Goal: Complete application form: Complete application form

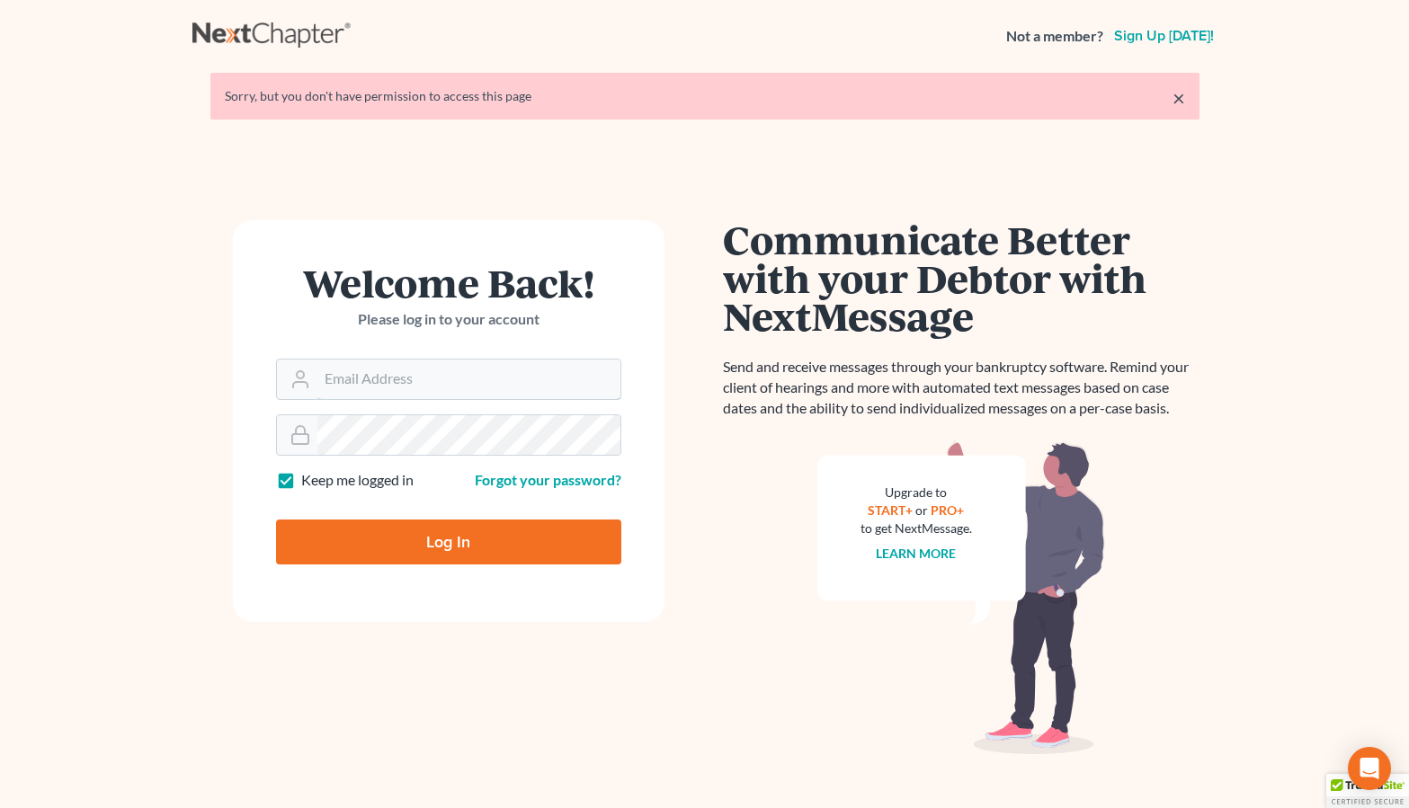
type input "[PERSON_NAME][EMAIL_ADDRESS][DOMAIN_NAME]"
click at [448, 540] on input "Log In" at bounding box center [448, 542] width 345 height 45
type input "Thinking..."
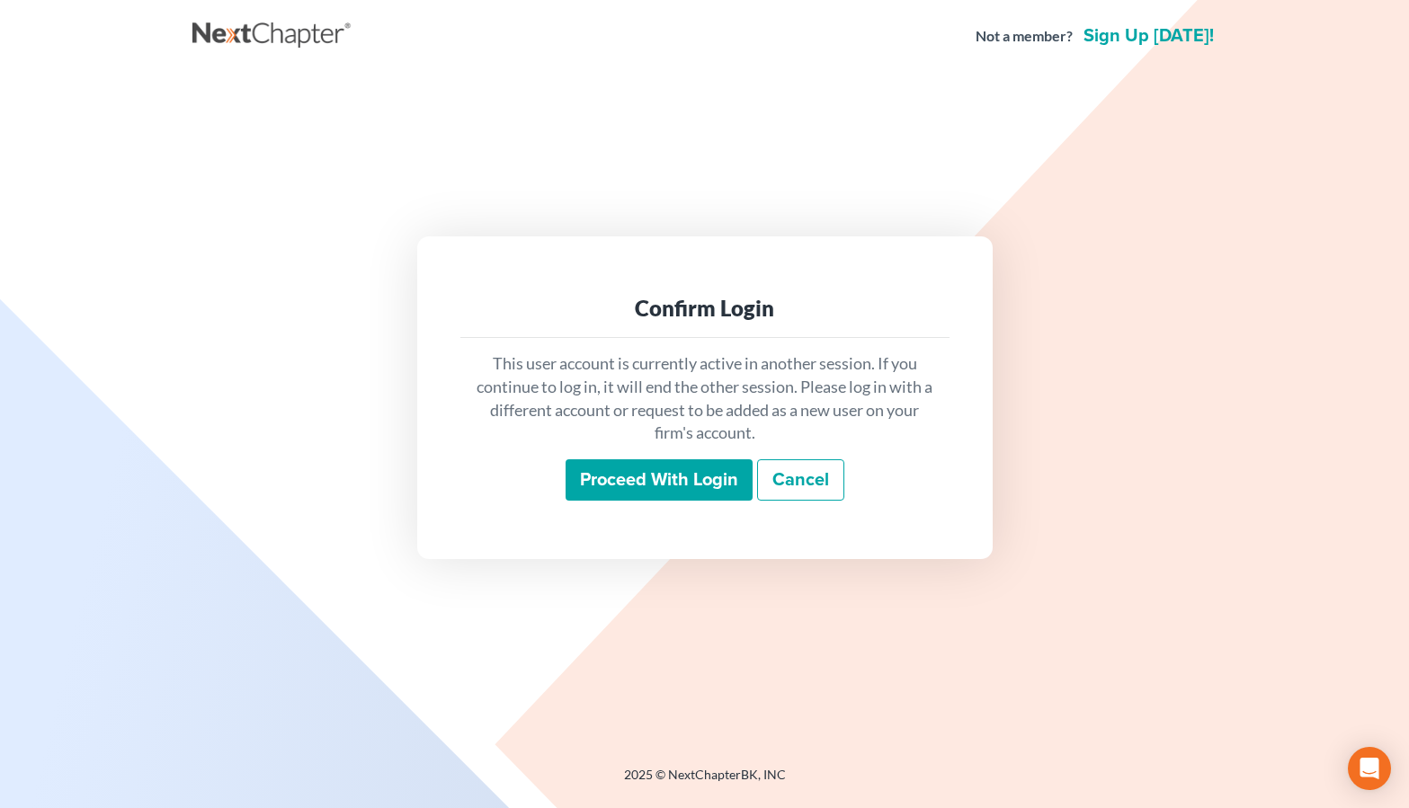
click at [648, 481] on input "Proceed with login" at bounding box center [659, 479] width 187 height 41
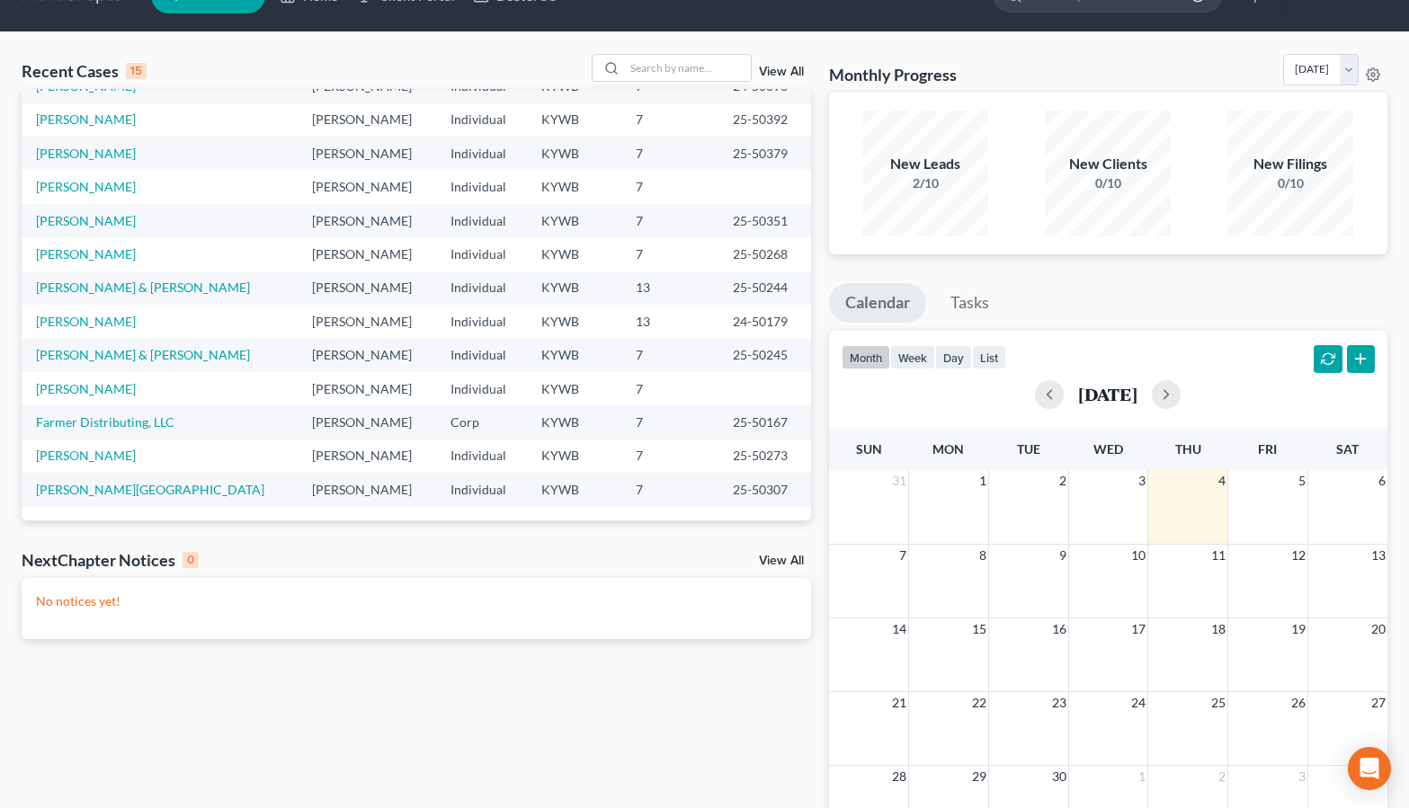
scroll to position [123, 0]
click at [84, 486] on link "[PERSON_NAME][GEOGRAPHIC_DATA]" at bounding box center [150, 489] width 228 height 15
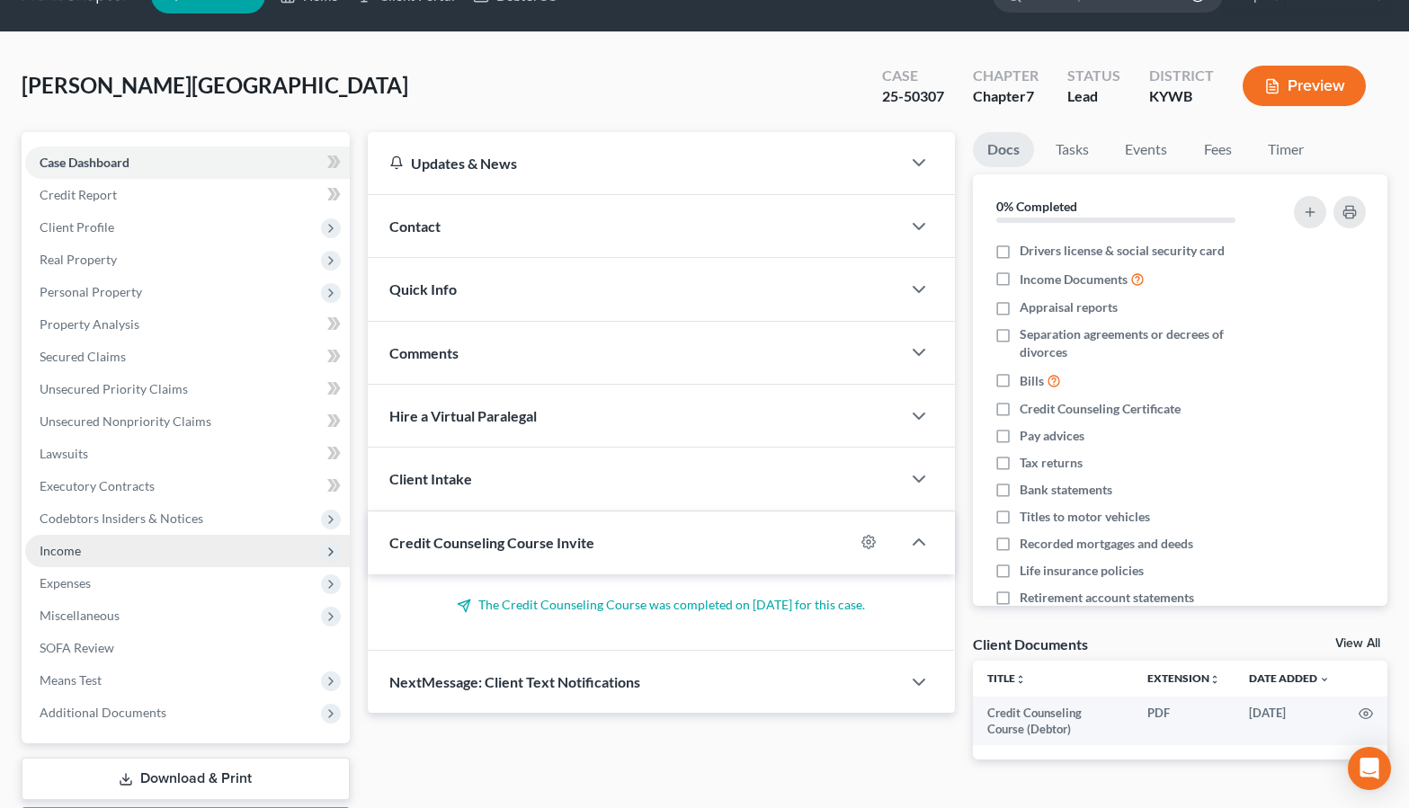
click at [123, 556] on span "Income" at bounding box center [187, 551] width 325 height 32
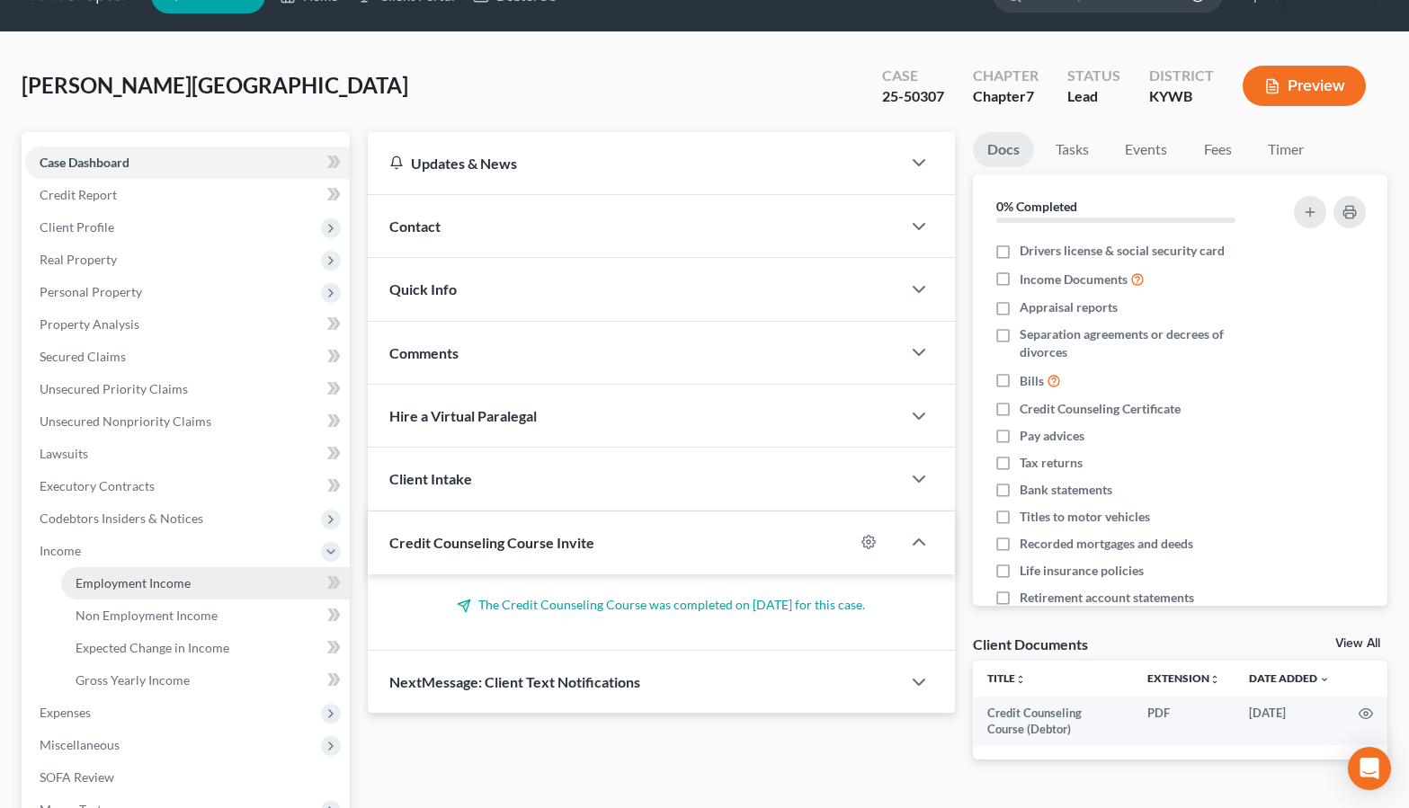
click at [131, 581] on span "Employment Income" at bounding box center [133, 582] width 115 height 15
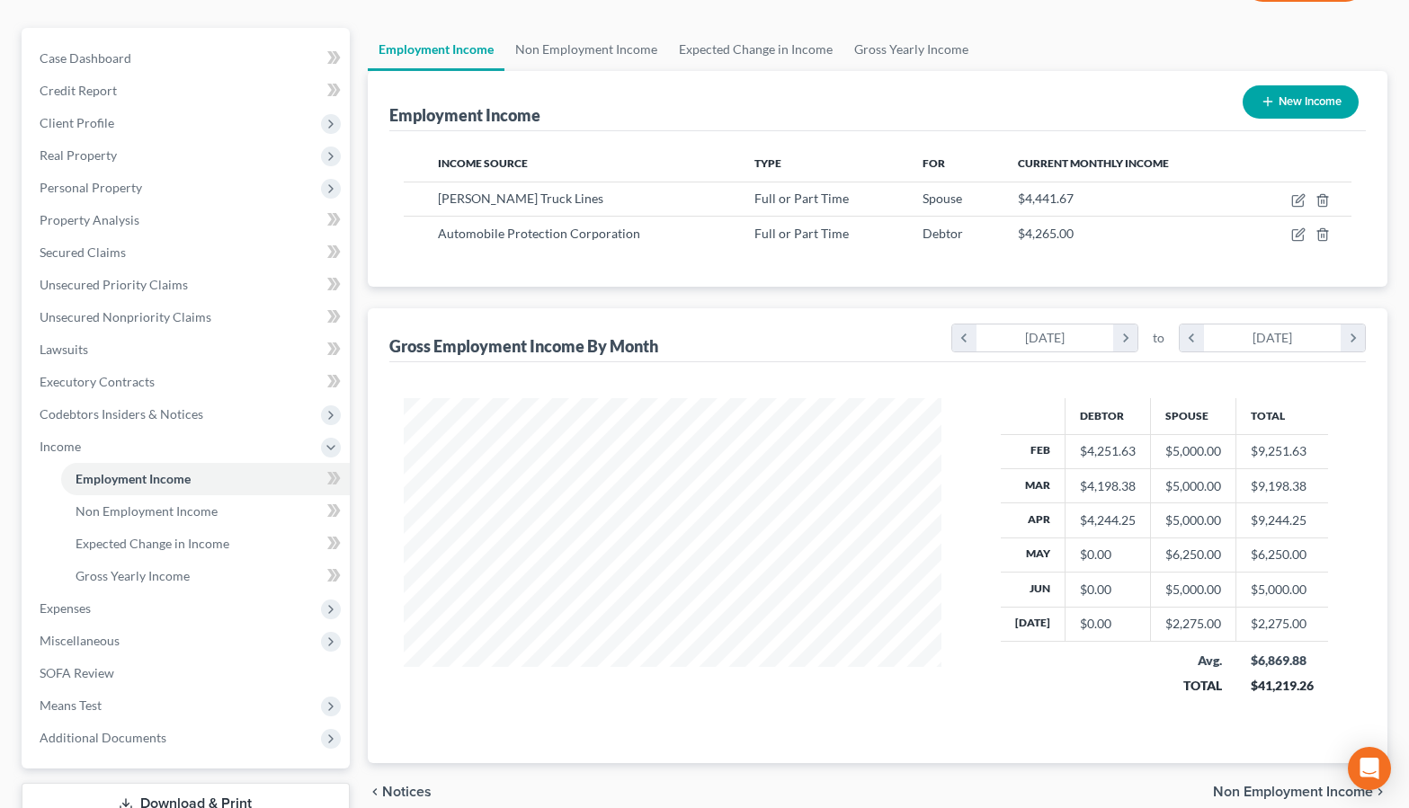
scroll to position [147, 0]
click at [176, 509] on span "Non Employment Income" at bounding box center [147, 509] width 142 height 15
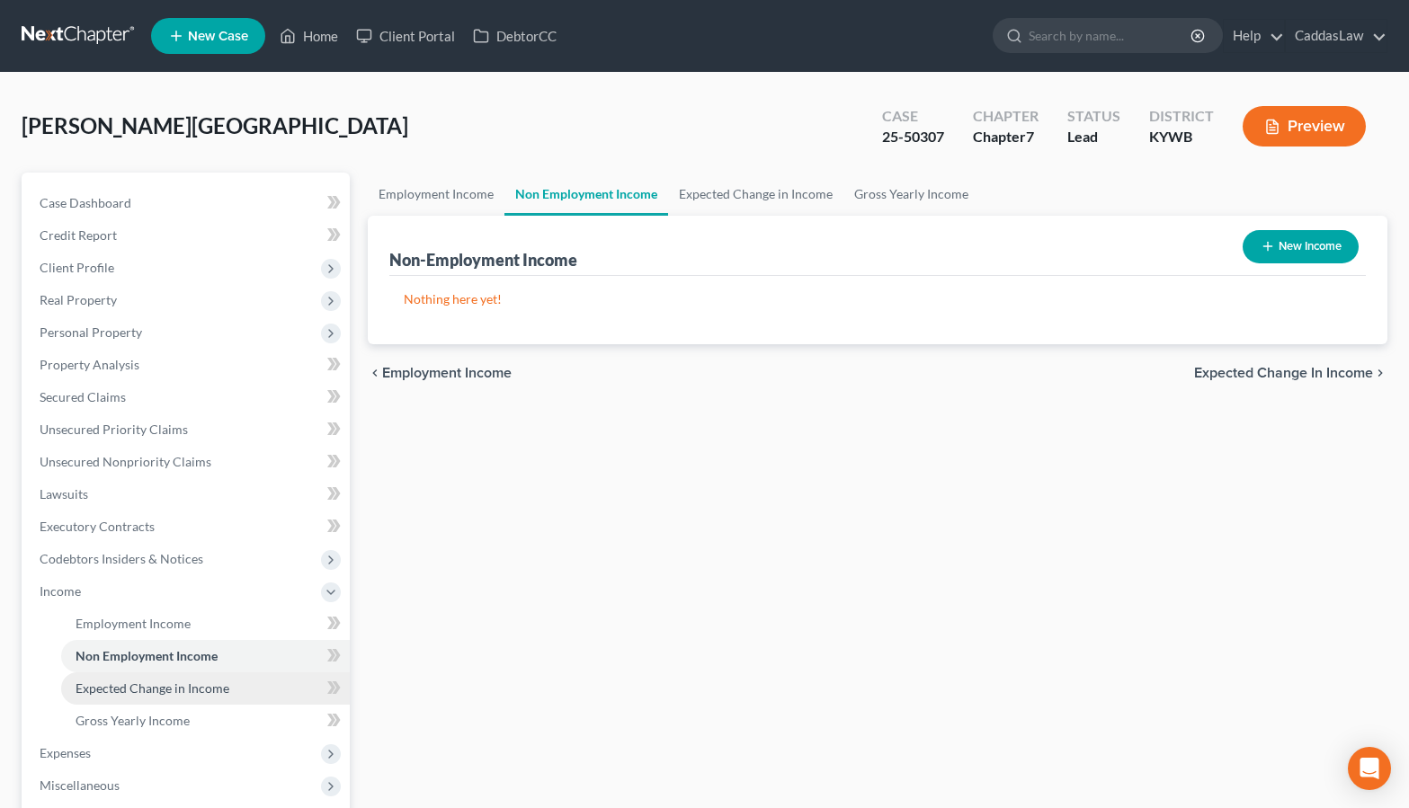
click at [164, 684] on span "Expected Change in Income" at bounding box center [153, 688] width 154 height 15
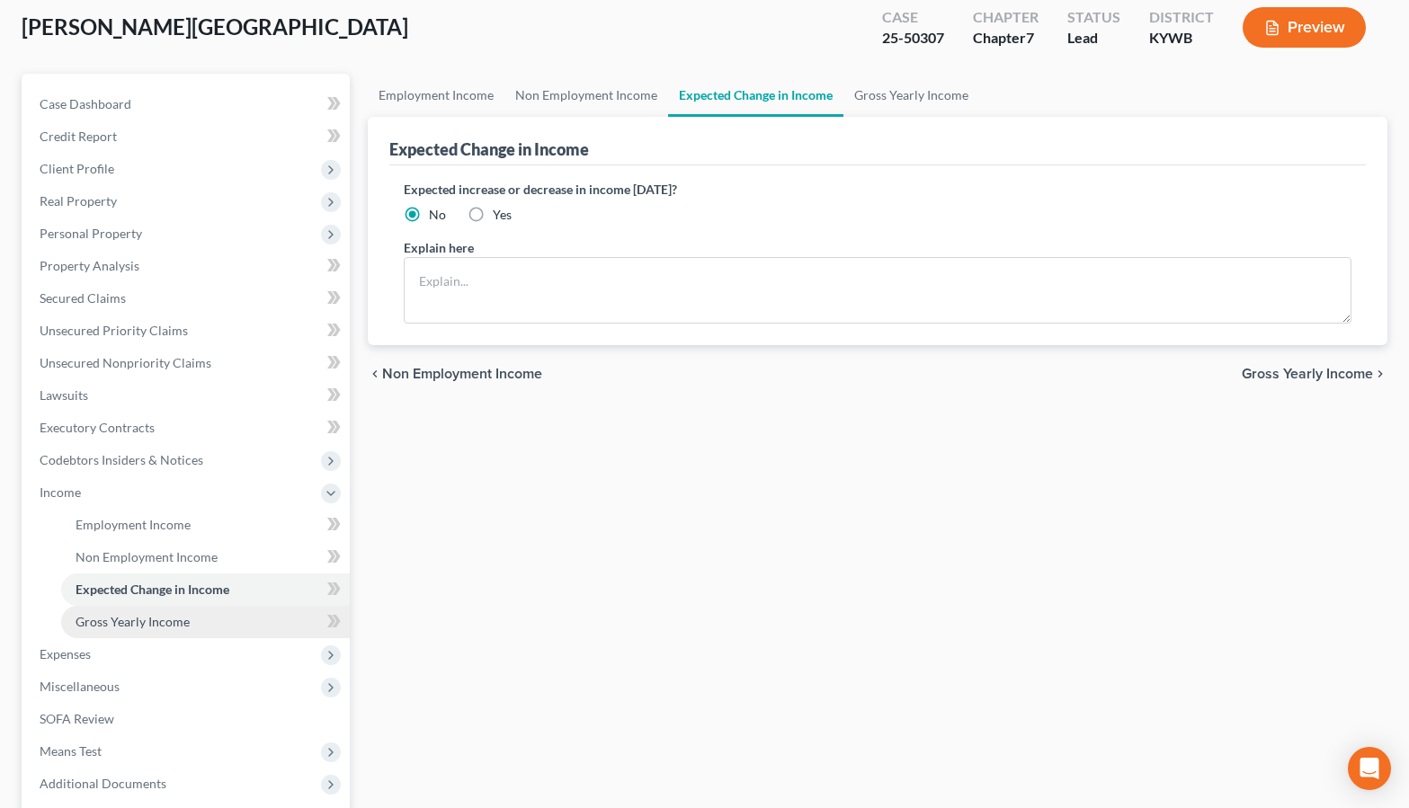
click at [139, 614] on span "Gross Yearly Income" at bounding box center [133, 621] width 114 height 15
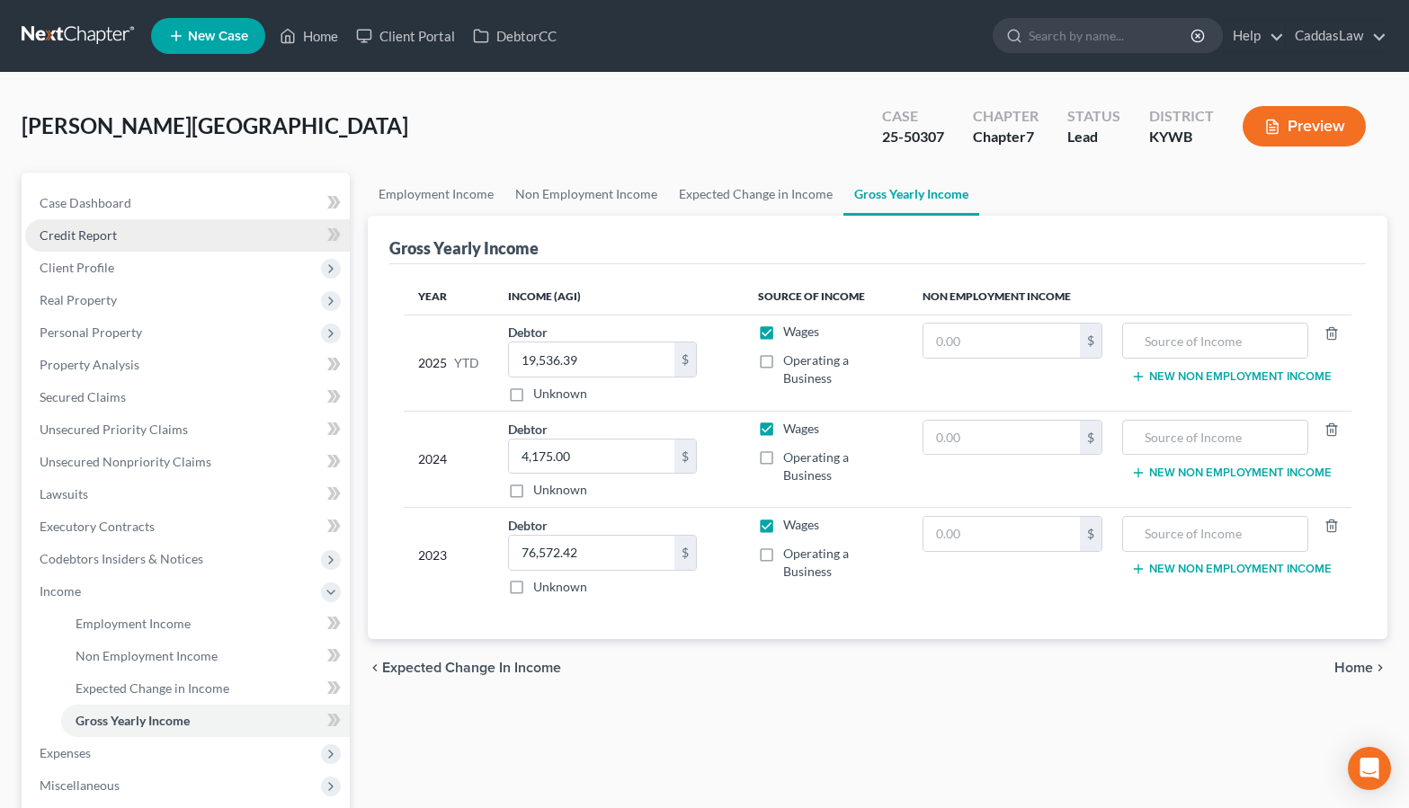
click at [83, 231] on span "Credit Report" at bounding box center [78, 234] width 77 height 15
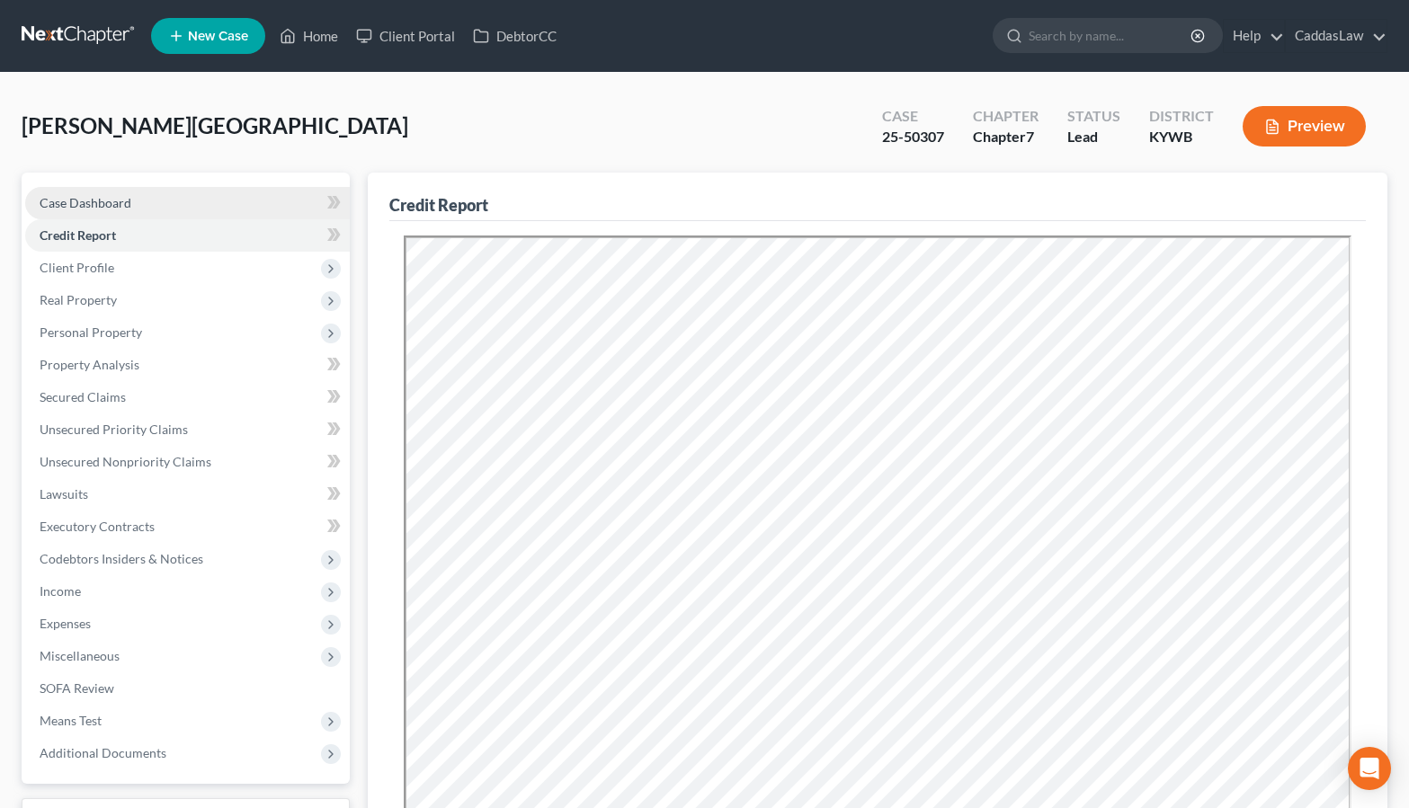
click at [80, 208] on span "Case Dashboard" at bounding box center [86, 202] width 92 height 15
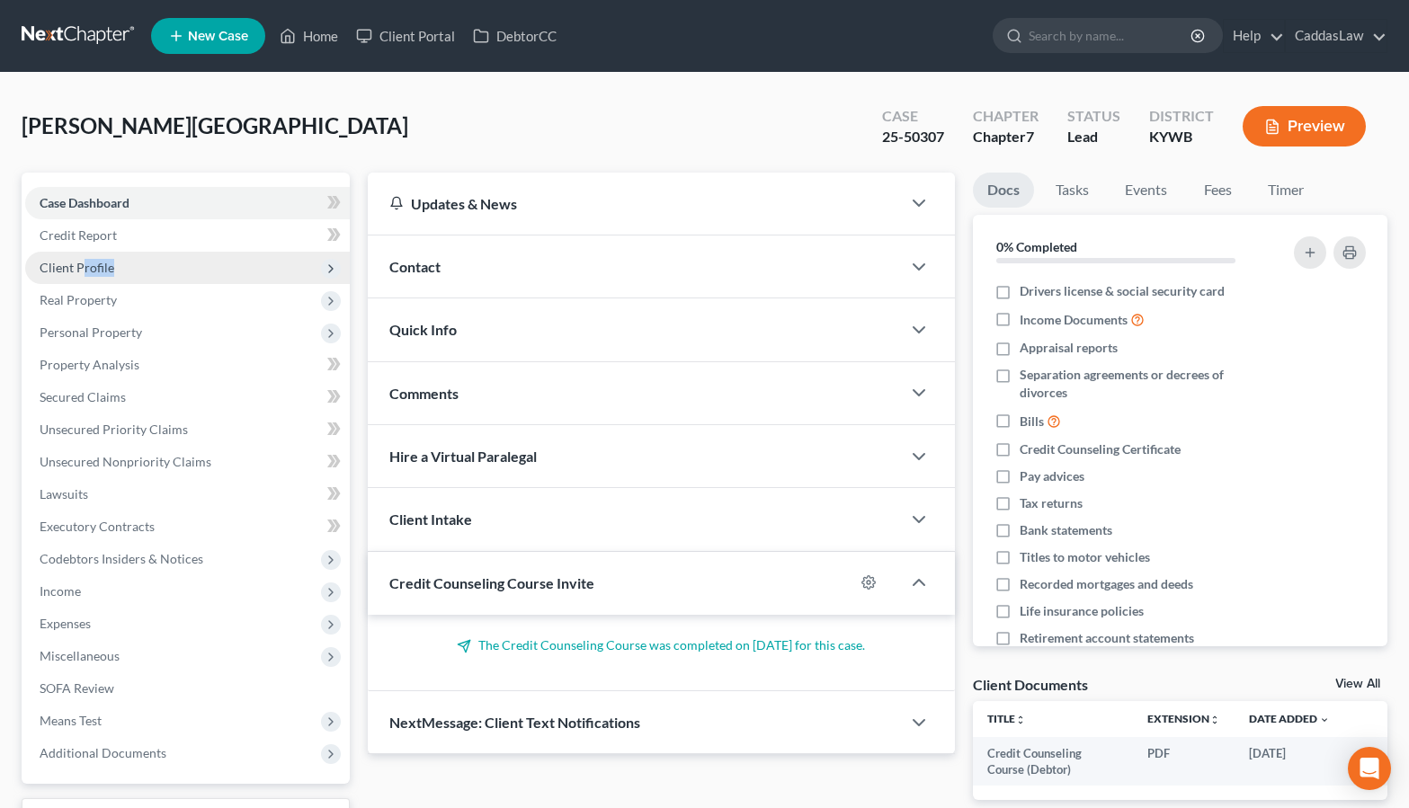
click at [82, 274] on span "Client Profile" at bounding box center [187, 268] width 325 height 32
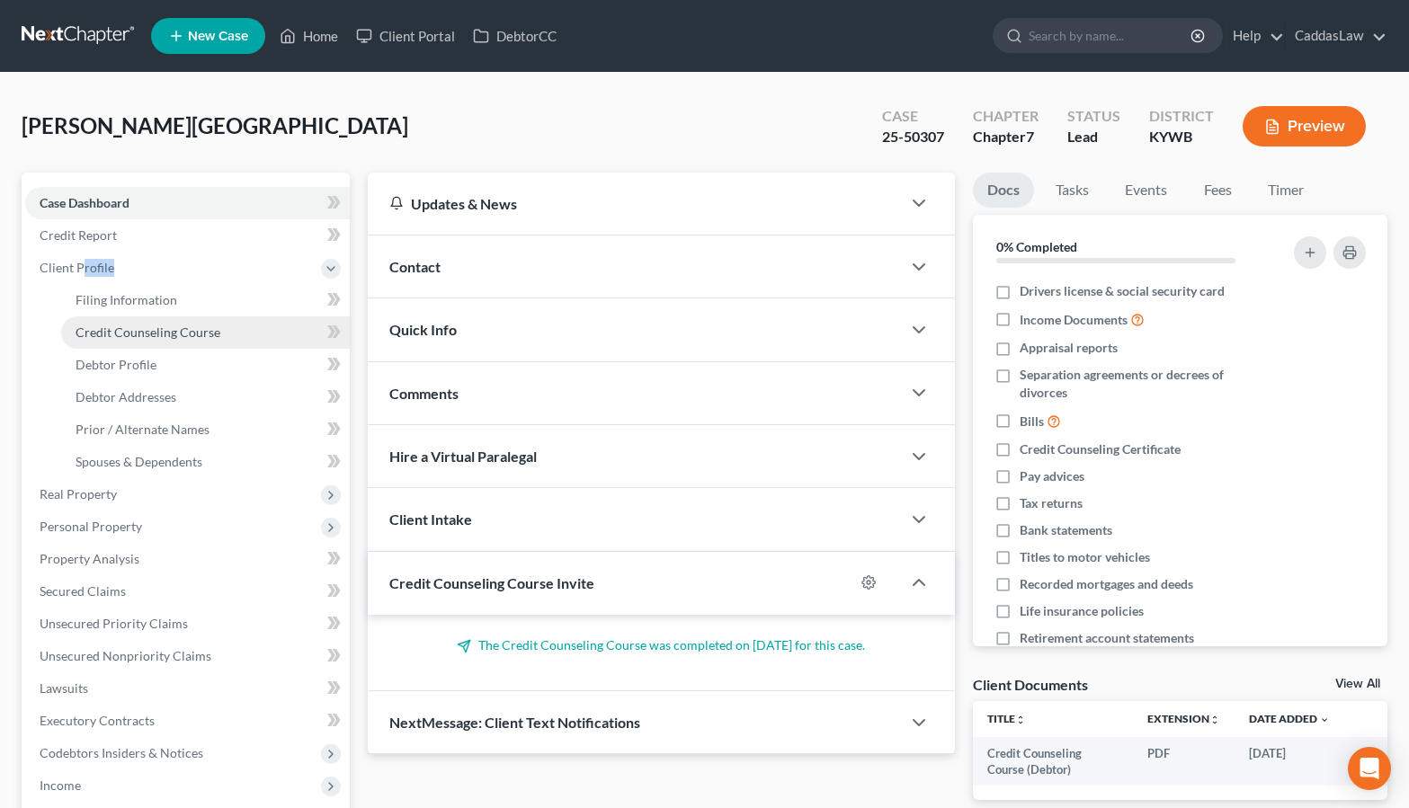
click at [122, 332] on span "Credit Counseling Course" at bounding box center [148, 332] width 145 height 15
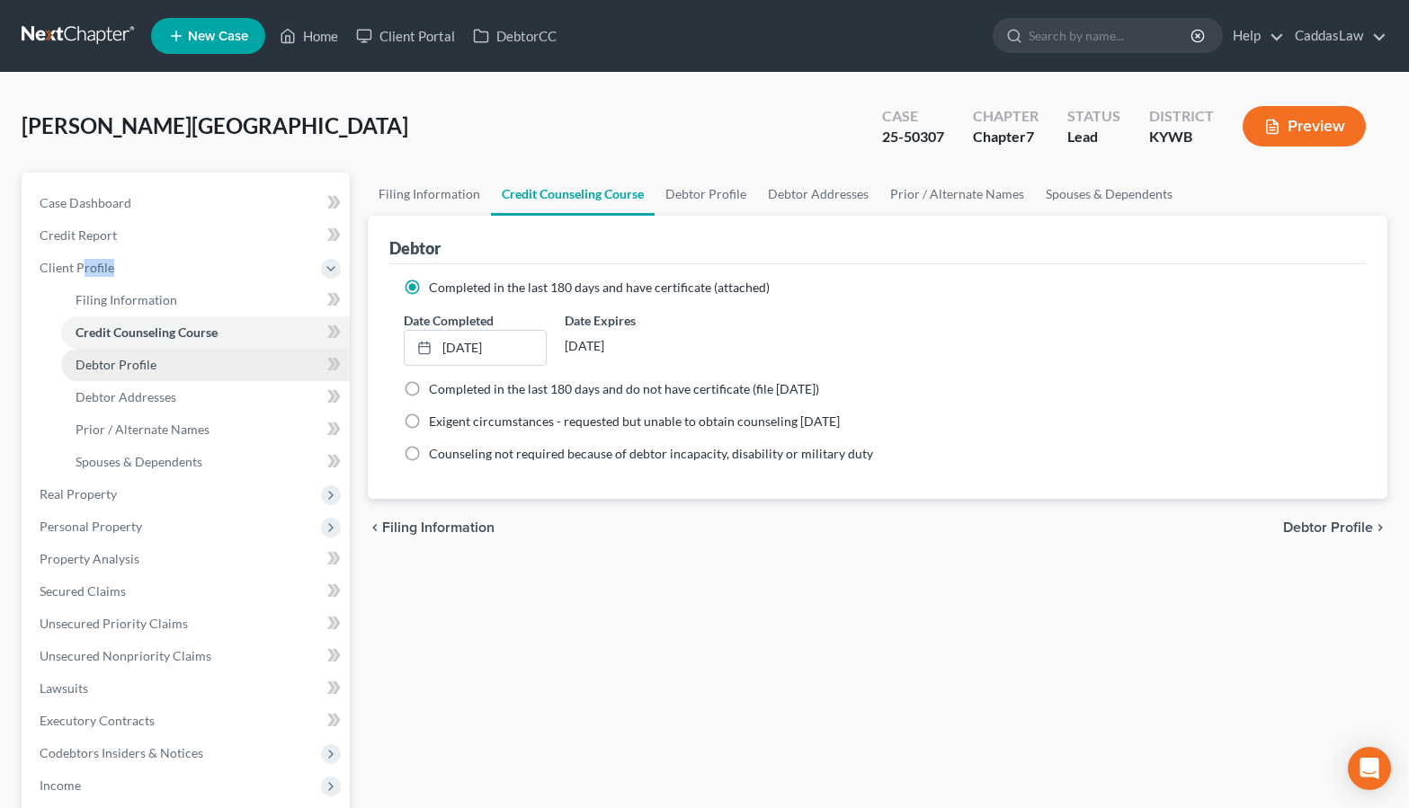
click at [125, 359] on span "Debtor Profile" at bounding box center [116, 364] width 81 height 15
select select "1"
select select "2"
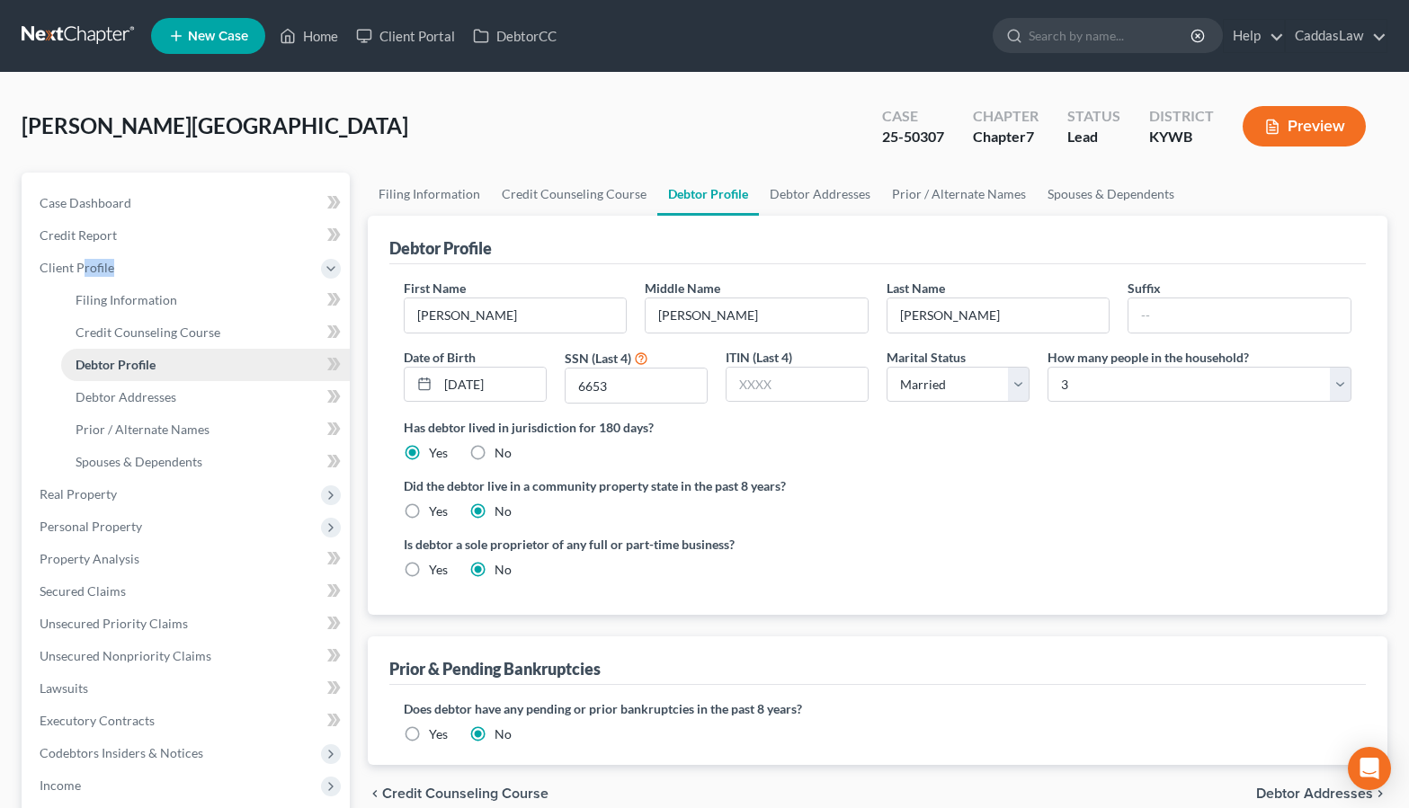
radio input "true"
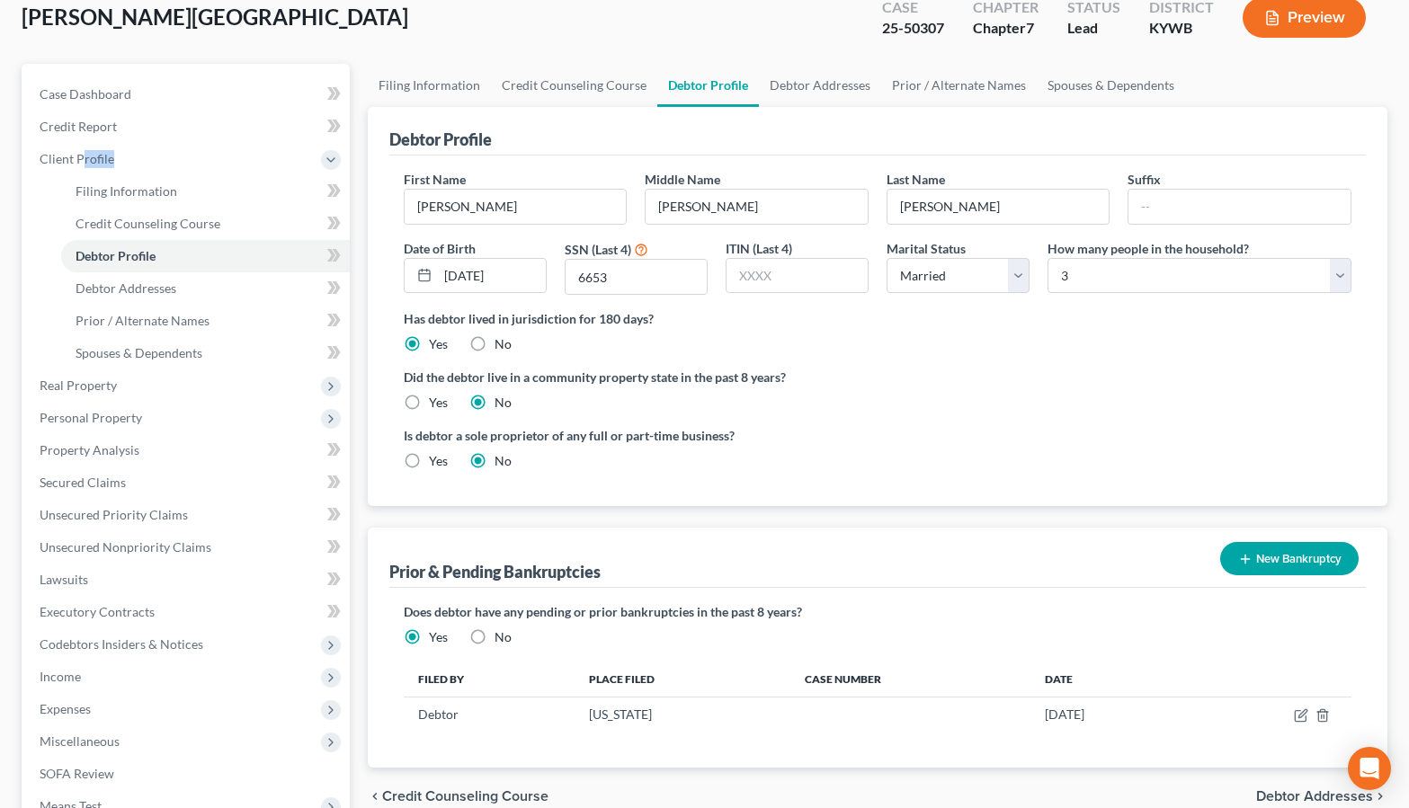
scroll to position [108, 0]
click at [821, 85] on link "Debtor Addresses" at bounding box center [820, 86] width 122 height 43
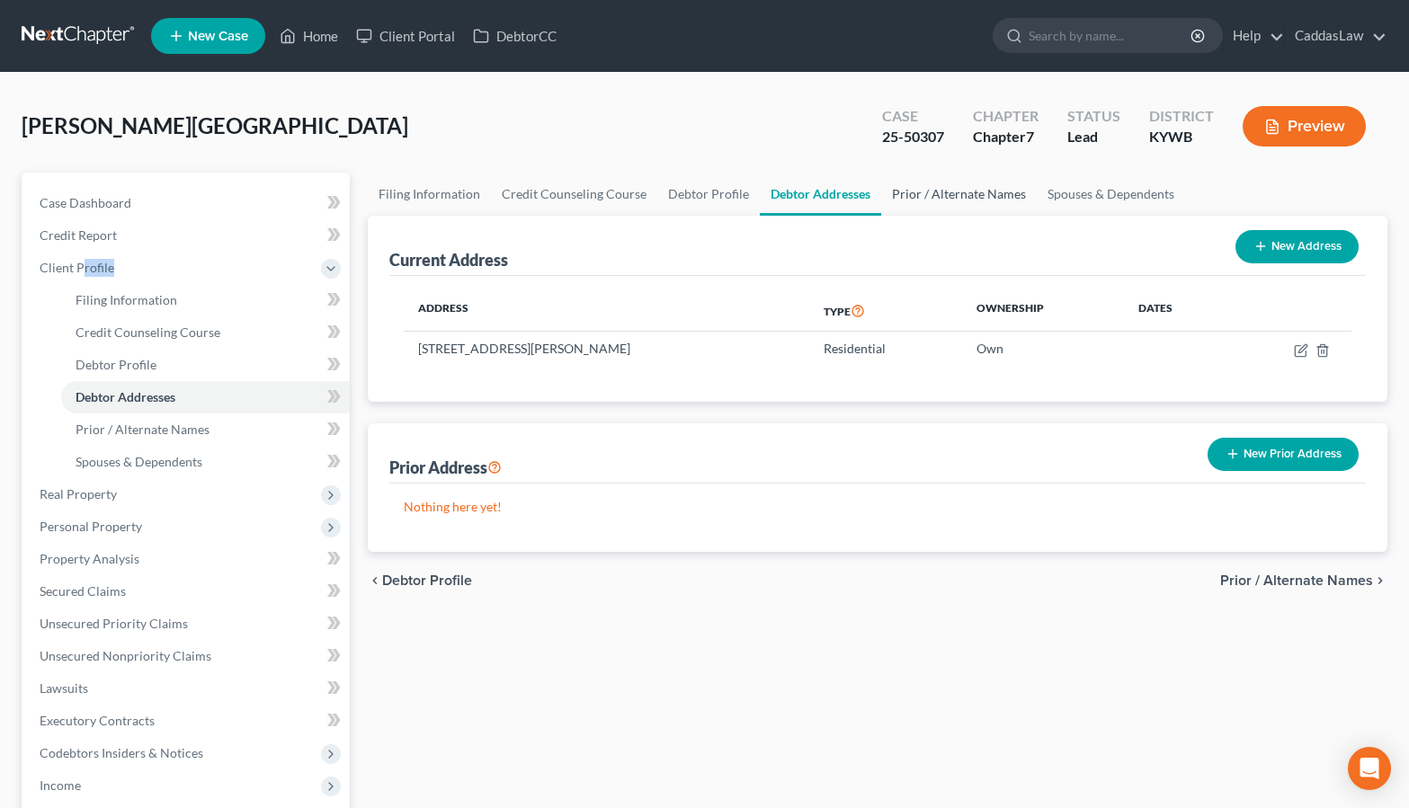
click at [941, 197] on link "Prior / Alternate Names" at bounding box center [959, 194] width 156 height 43
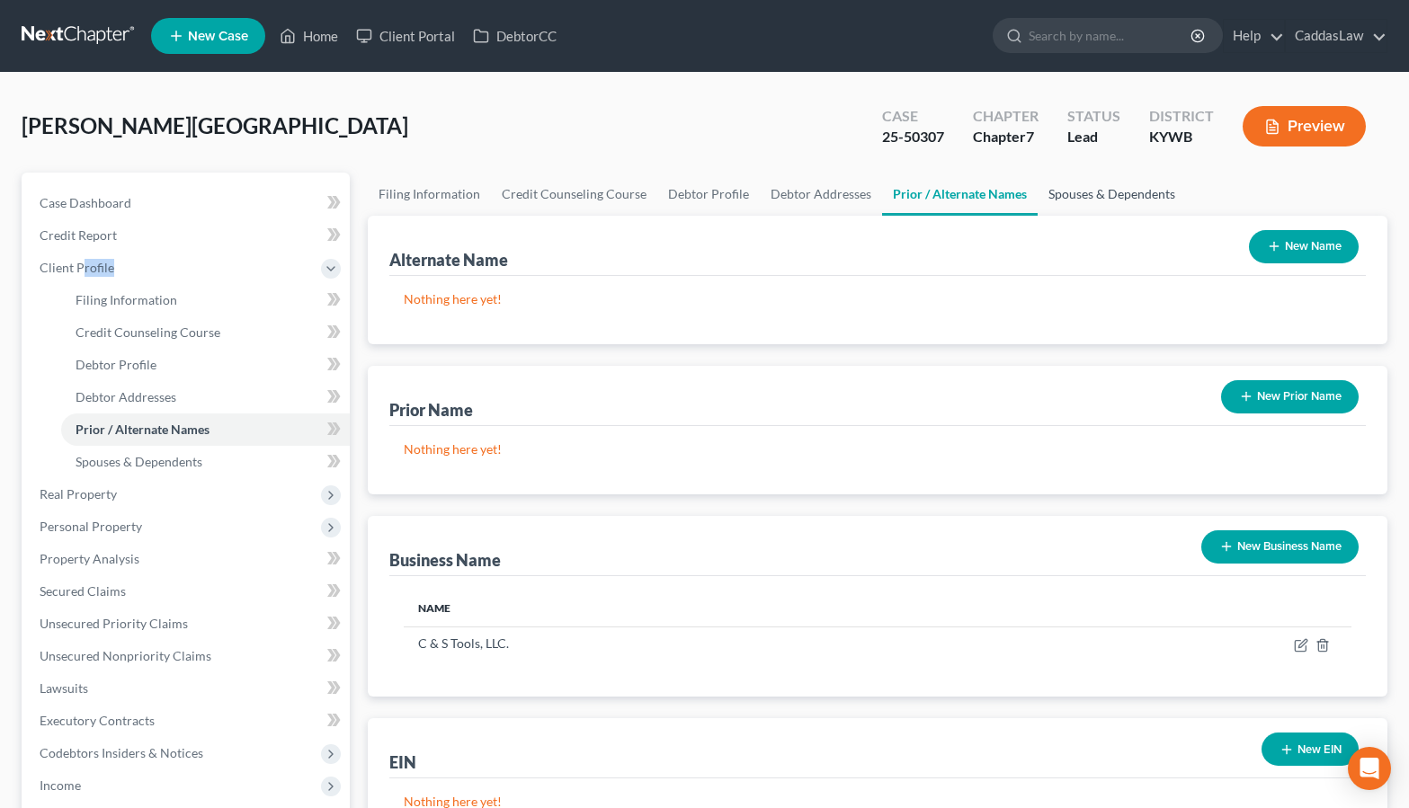
click at [1074, 195] on link "Spouses & Dependents" at bounding box center [1112, 194] width 148 height 43
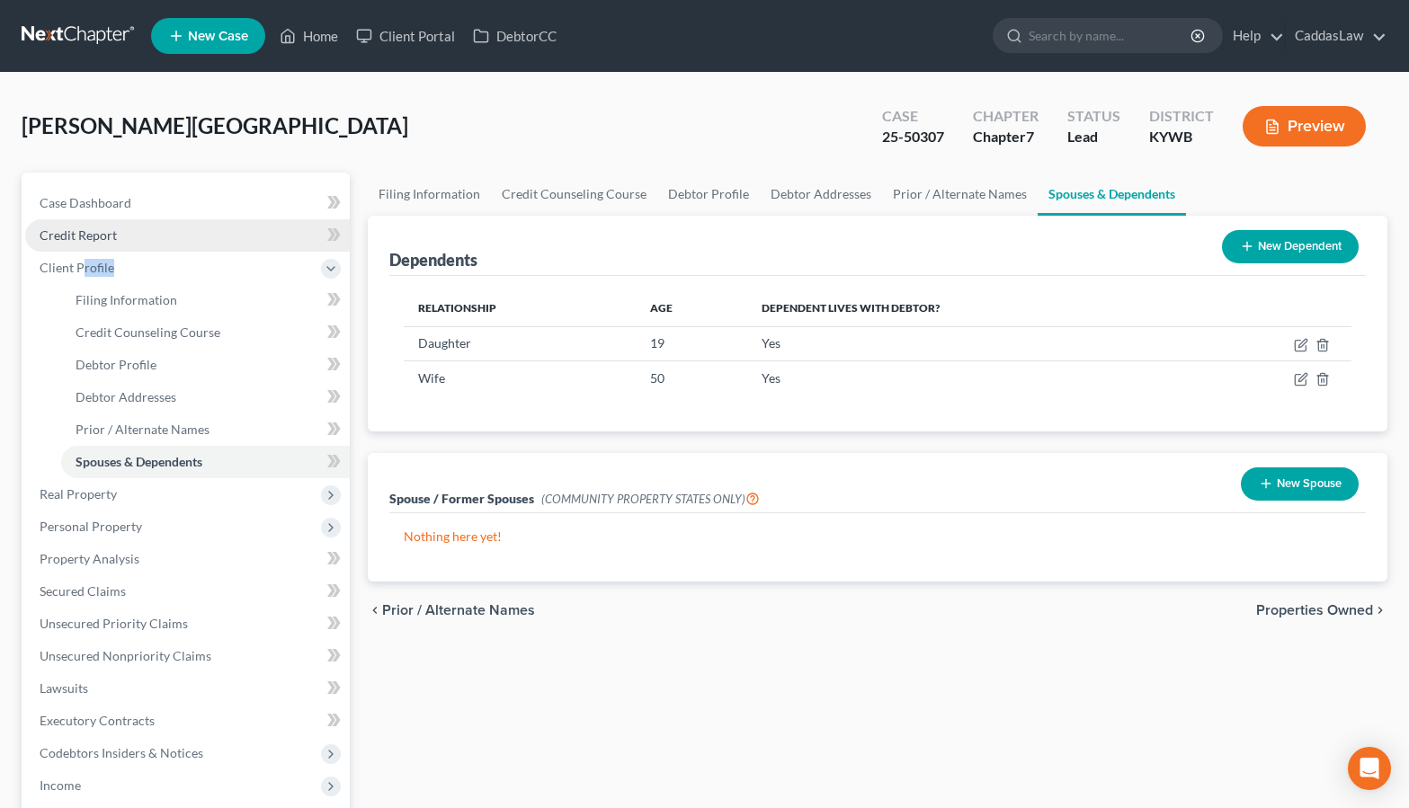
click at [216, 250] on link "Credit Report" at bounding box center [187, 235] width 325 height 32
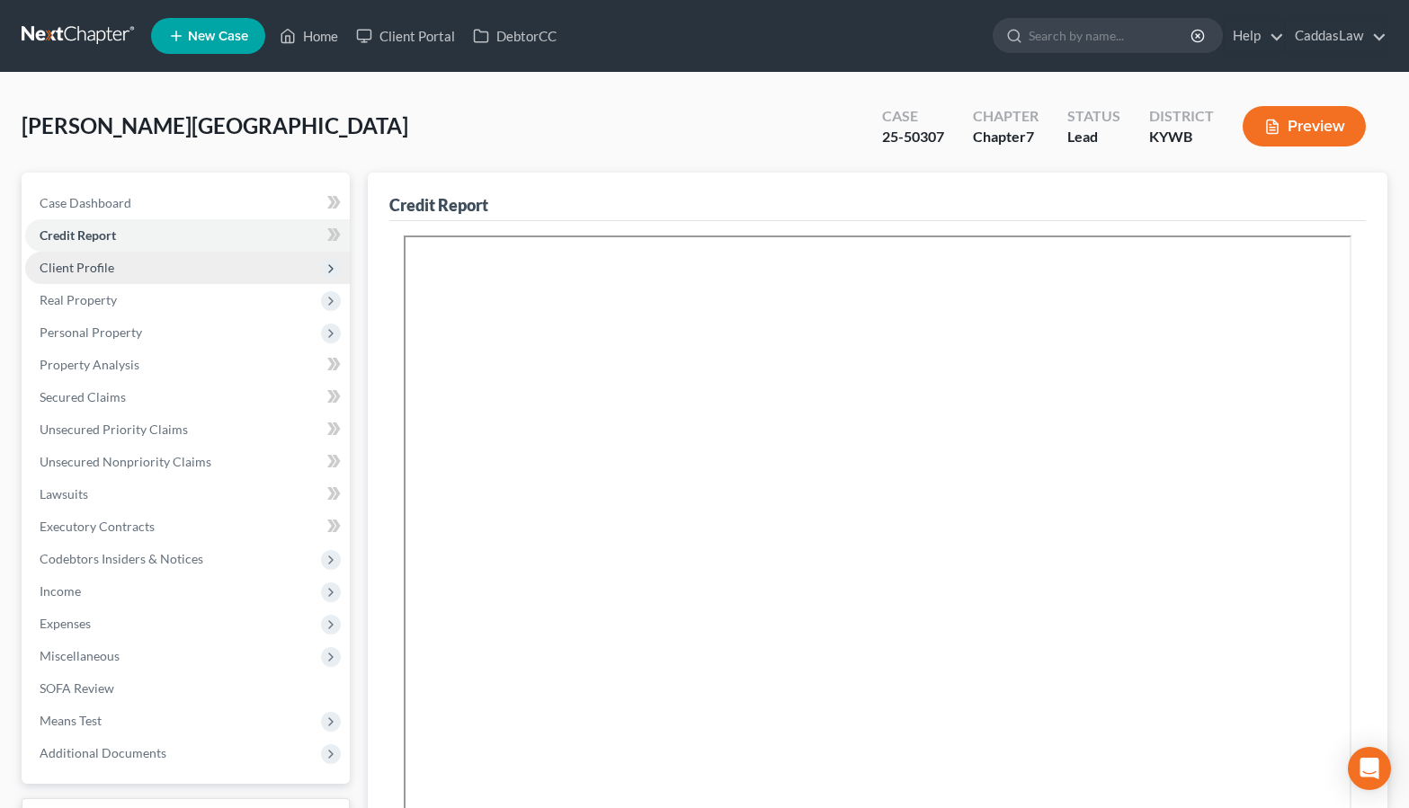
click at [185, 272] on span "Client Profile" at bounding box center [187, 268] width 325 height 32
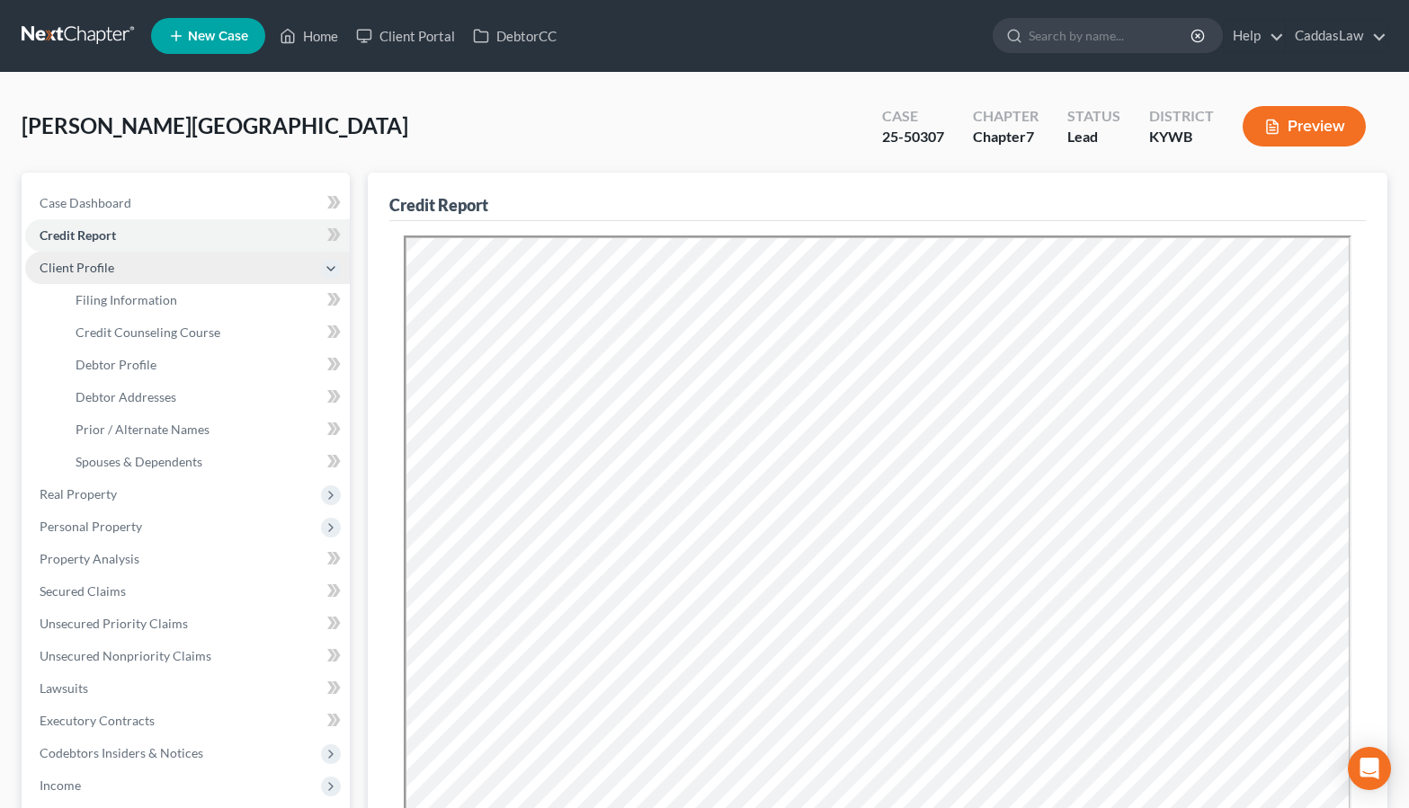
click at [265, 265] on span "Client Profile" at bounding box center [187, 268] width 325 height 32
